Goal: Find contact information: Find contact information

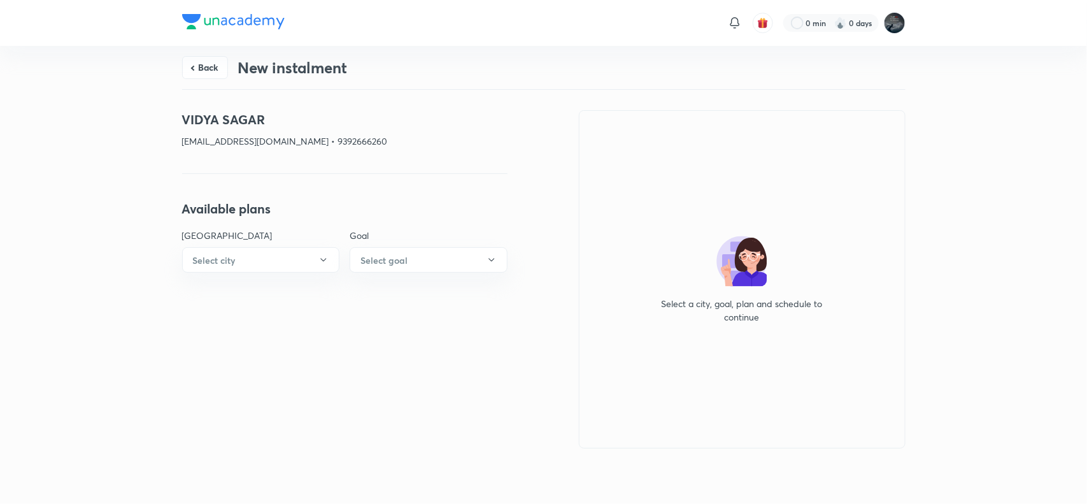
click at [204, 69] on button "Back" at bounding box center [205, 67] width 46 height 23
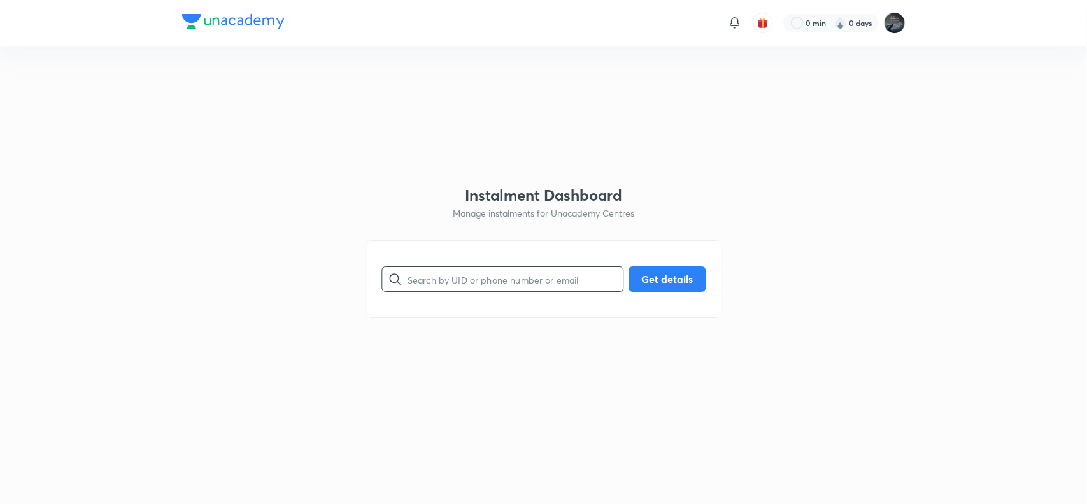
click at [481, 285] on input "text" at bounding box center [514, 279] width 215 height 32
type input "9704926504"
click at [647, 279] on button "Get details" at bounding box center [666, 277] width 77 height 25
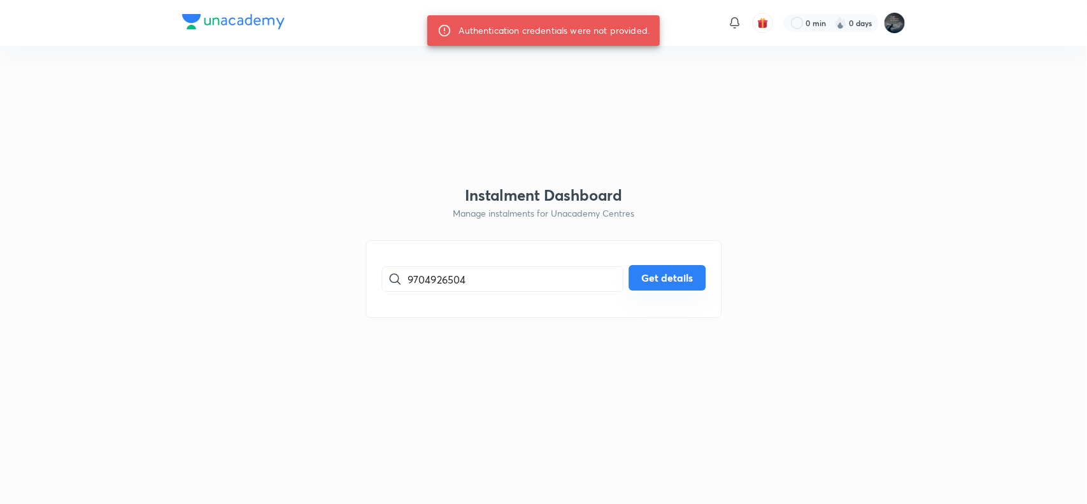
click at [657, 274] on button "Get details" at bounding box center [666, 277] width 77 height 25
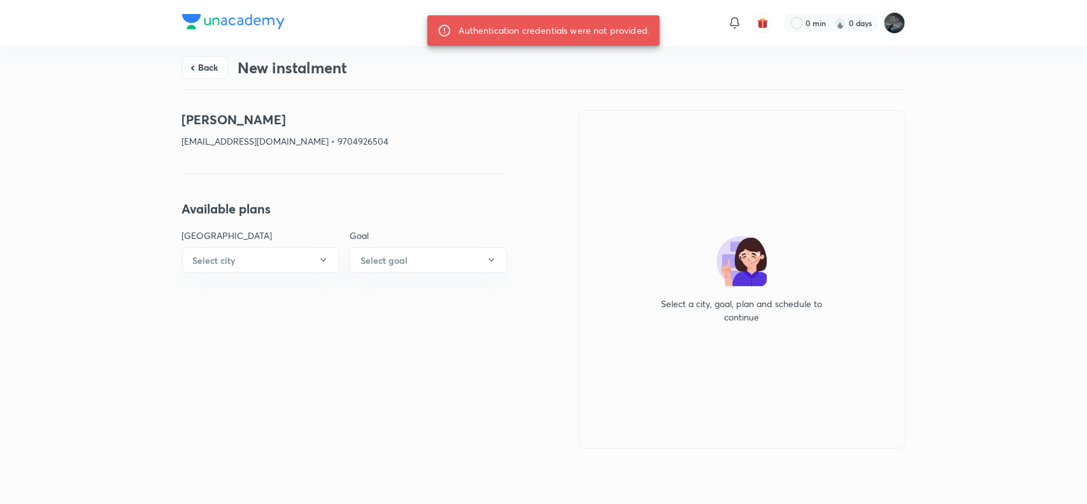
click at [446, 195] on div "[PERSON_NAME] [PERSON_NAME][EMAIL_ADDRESS][DOMAIN_NAME] • 9704926504 Available …" at bounding box center [344, 279] width 325 height 338
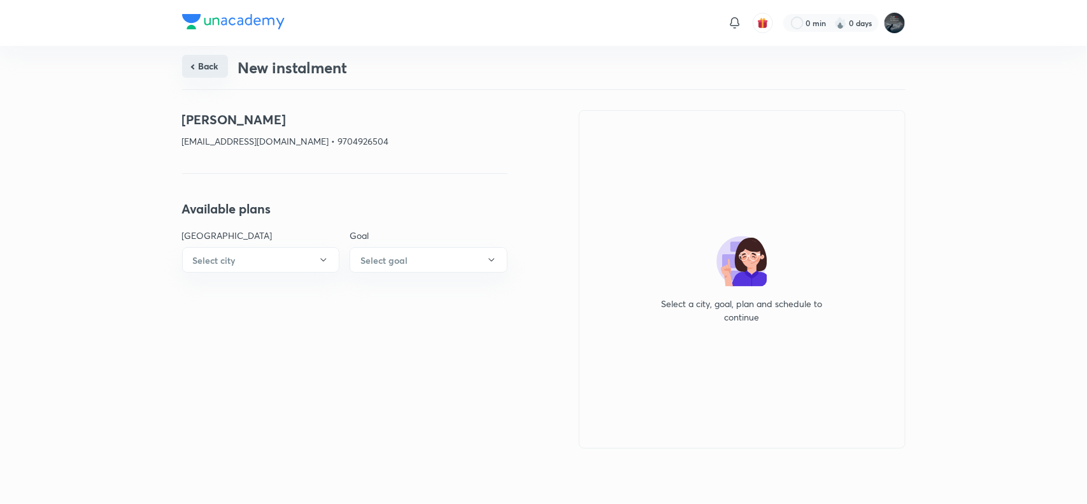
click at [220, 62] on button "Back" at bounding box center [205, 66] width 46 height 23
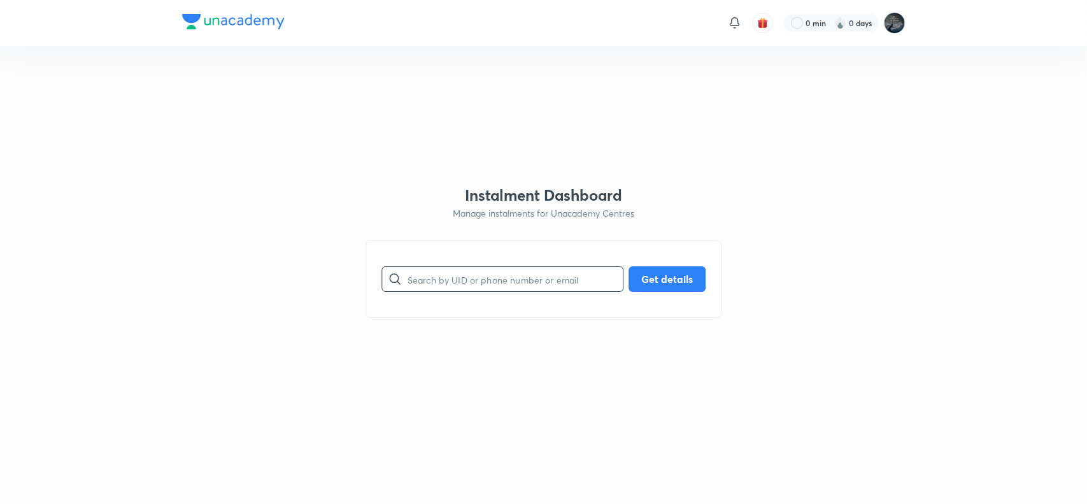
click at [458, 274] on input "text" at bounding box center [514, 279] width 215 height 32
paste input "[EMAIL_ADDRESS][DOMAIN_NAME]"
type input "[EMAIL_ADDRESS][DOMAIN_NAME]"
click at [658, 280] on button "Get details" at bounding box center [666, 277] width 77 height 25
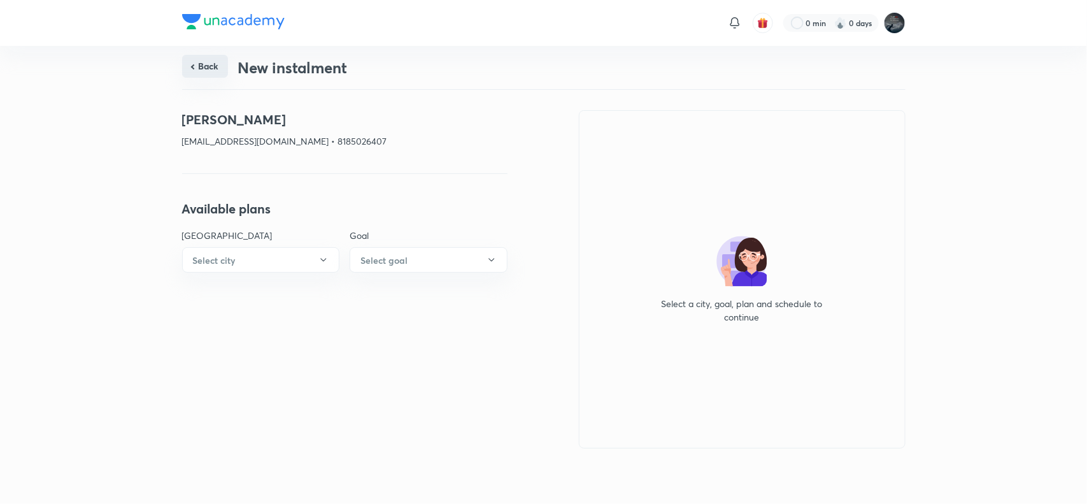
click at [206, 60] on button "Back" at bounding box center [205, 66] width 46 height 23
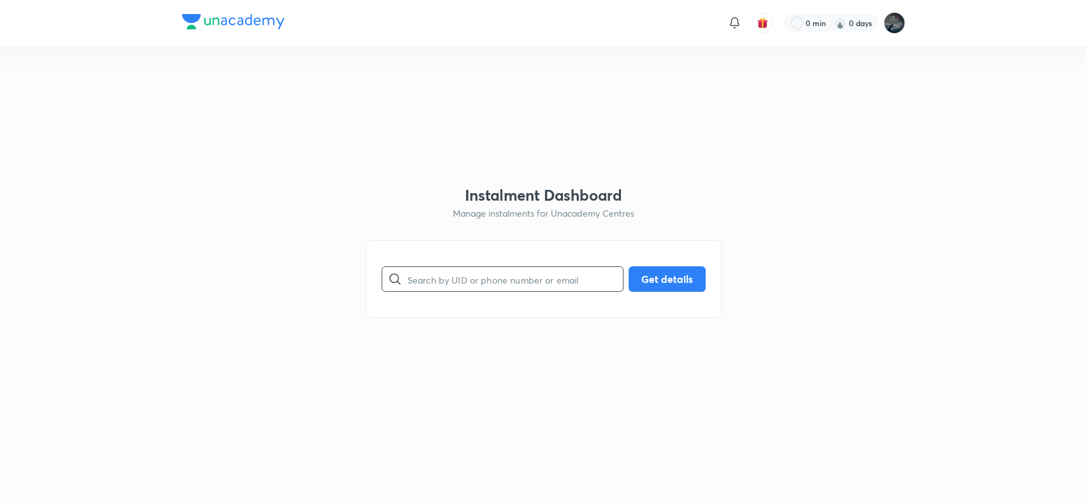
click at [435, 271] on input "text" at bounding box center [514, 279] width 215 height 32
type input "9704926504"
click at [670, 281] on button "Get details" at bounding box center [666, 277] width 77 height 25
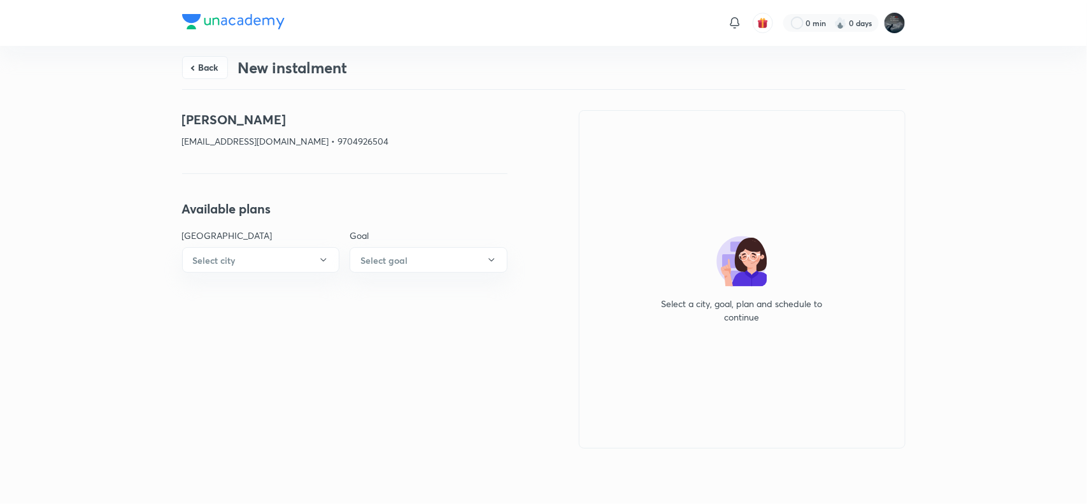
click at [326, 138] on p "[EMAIL_ADDRESS][DOMAIN_NAME] • 9704926504" at bounding box center [344, 140] width 325 height 13
copy p "9704926504"
click at [492, 154] on div "[PERSON_NAME] [PERSON_NAME][EMAIL_ADDRESS][DOMAIN_NAME] • 9704926504" at bounding box center [344, 134] width 325 height 48
click at [204, 57] on button "Back" at bounding box center [205, 66] width 46 height 23
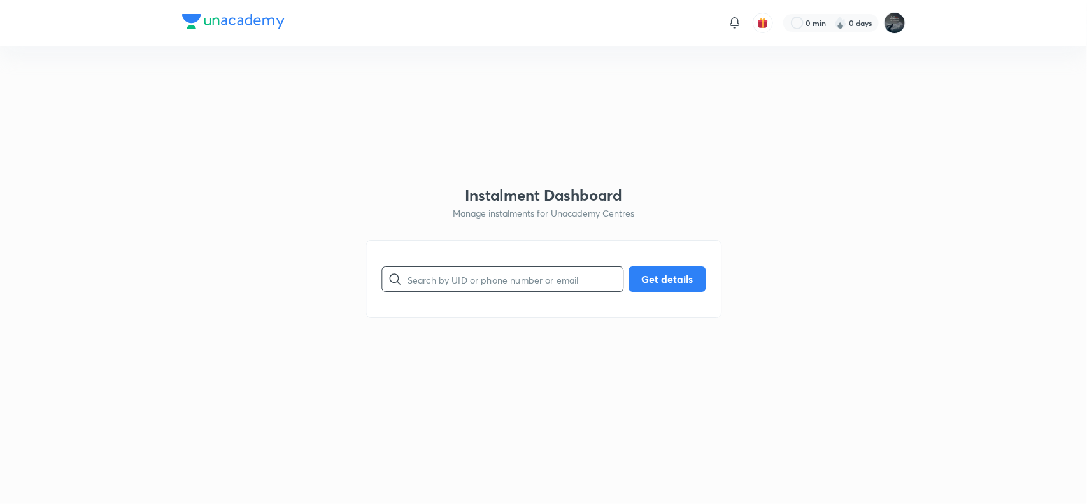
click at [451, 283] on input "text" at bounding box center [514, 279] width 215 height 32
type input "9704926504"
click at [661, 282] on button "Get details" at bounding box center [666, 277] width 77 height 25
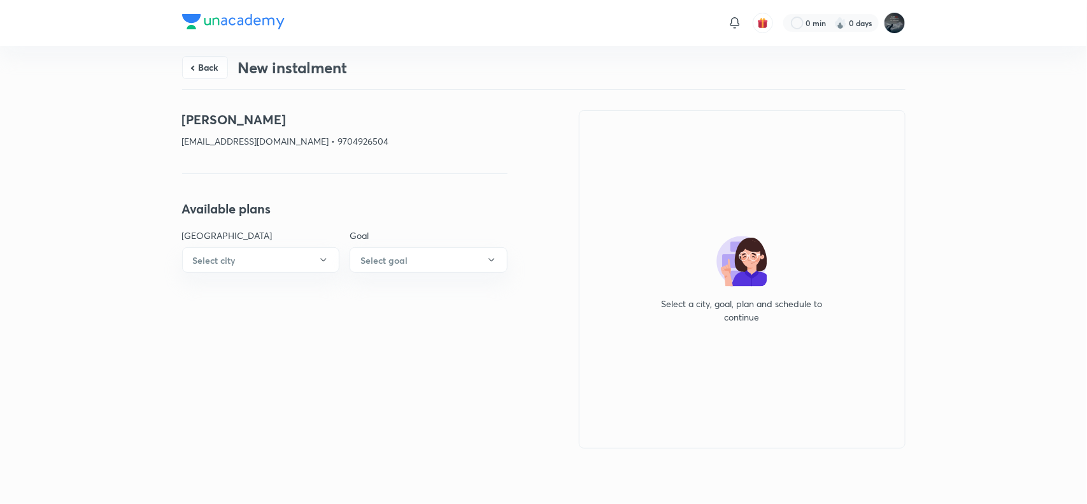
click at [338, 141] on p "[EMAIL_ADDRESS][DOMAIN_NAME] • 9704926504" at bounding box center [344, 140] width 325 height 13
copy p "9704926504"
click at [208, 117] on h4 "[PERSON_NAME]" at bounding box center [344, 119] width 325 height 19
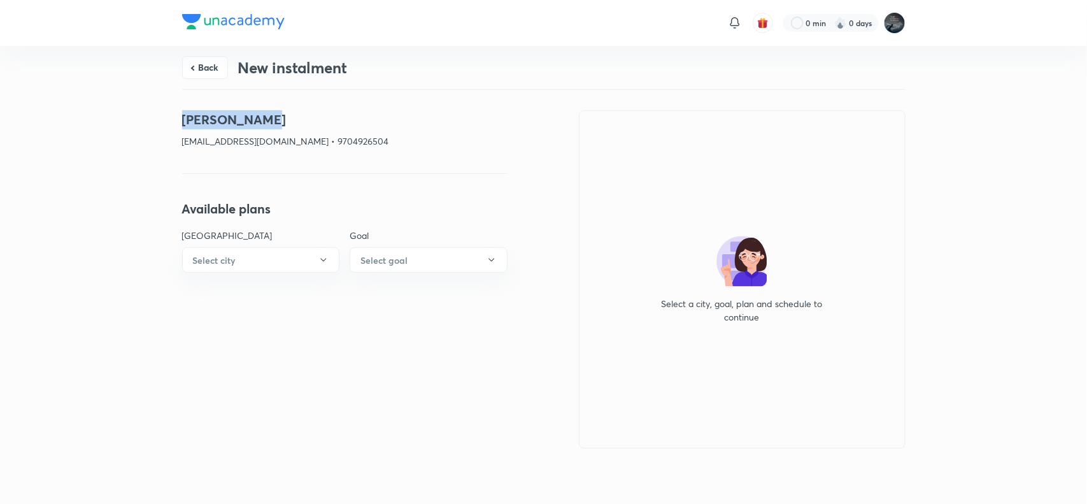
click at [364, 118] on h4 "[PERSON_NAME]" at bounding box center [344, 119] width 325 height 19
copy h4 "[PERSON_NAME]"
click at [310, 145] on p "[EMAIL_ADDRESS][DOMAIN_NAME] • 9704926504" at bounding box center [344, 140] width 325 height 13
copy p "9704926504"
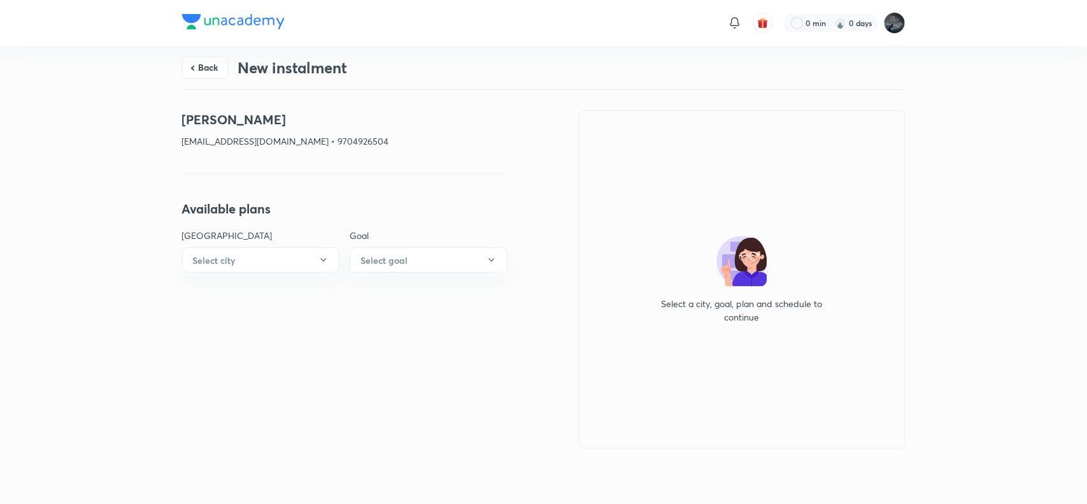
click at [191, 148] on div "[PERSON_NAME] [PERSON_NAME][EMAIL_ADDRESS][DOMAIN_NAME] • 9704926504" at bounding box center [344, 134] width 325 height 48
click at [271, 146] on p "[EMAIL_ADDRESS][DOMAIN_NAME] • 9704926504" at bounding box center [344, 140] width 325 height 13
copy p "[EMAIL_ADDRESS][DOMAIN_NAME]"
click at [320, 135] on p "[EMAIL_ADDRESS][DOMAIN_NAME] • 9704926504" at bounding box center [344, 140] width 325 height 13
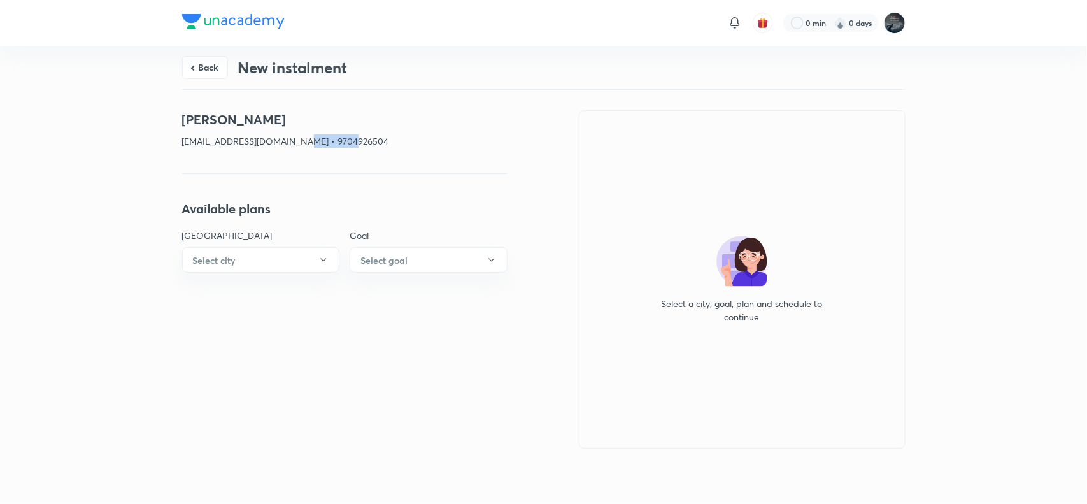
click at [320, 135] on p "[EMAIL_ADDRESS][DOMAIN_NAME] • 9704926504" at bounding box center [344, 140] width 325 height 13
copy p "9704926504"
click at [199, 121] on h4 "[PERSON_NAME]" at bounding box center [344, 119] width 325 height 19
drag, startPoint x: 199, startPoint y: 121, endPoint x: 382, endPoint y: 110, distance: 183.7
click at [382, 110] on h4 "[PERSON_NAME]" at bounding box center [344, 119] width 325 height 19
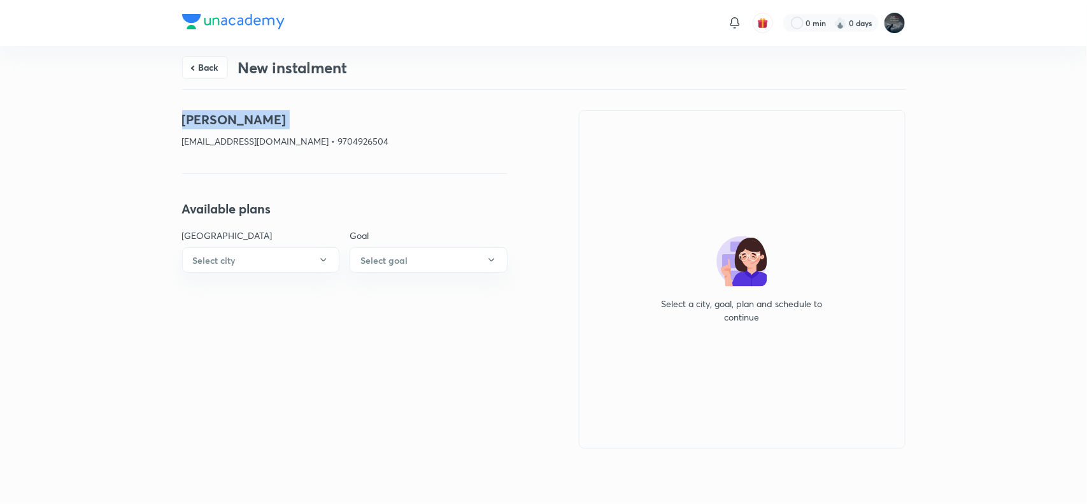
copy h4 "[PERSON_NAME]"
